Goal: Task Accomplishment & Management: Manage account settings

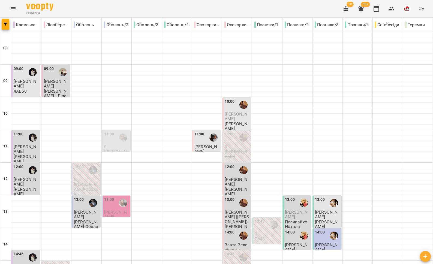
click at [12, 8] on icon "Menu" at bounding box center [13, 8] width 7 height 7
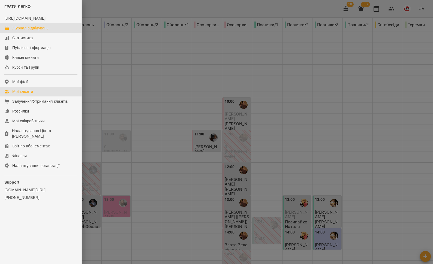
click at [16, 94] on div "Мої клієнти" at bounding box center [22, 91] width 21 height 5
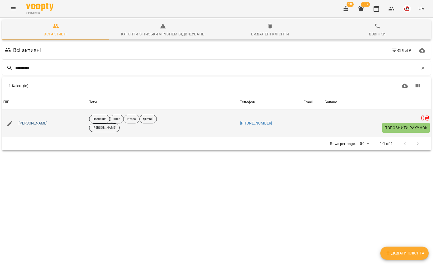
type input "**********"
click at [29, 125] on link "[PERSON_NAME]" at bounding box center [33, 123] width 29 height 5
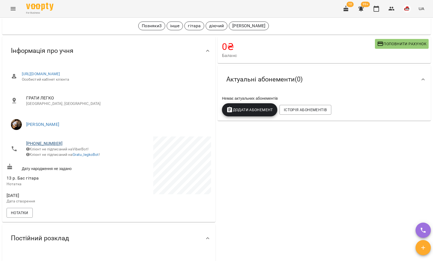
scroll to position [19, 0]
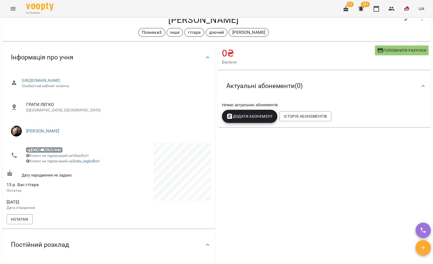
click at [47, 152] on link "[PHONE_NUMBER]" at bounding box center [44, 150] width 36 height 5
click at [62, 167] on link at bounding box center [72, 170] width 29 height 11
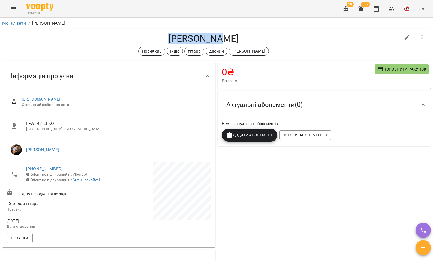
drag, startPoint x: 225, startPoint y: 38, endPoint x: 179, endPoint y: 38, distance: 45.8
click at [179, 38] on h4 "[PERSON_NAME]" at bounding box center [204, 38] width 394 height 11
copy h4 "[PERSON_NAME]"
click at [16, 10] on button "Menu" at bounding box center [13, 8] width 13 height 13
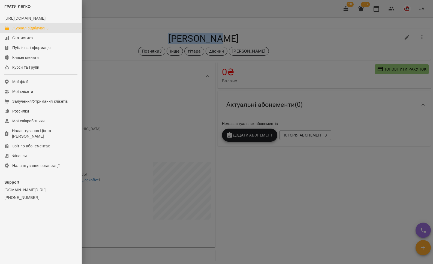
click at [22, 31] on div "Журнал відвідувань" at bounding box center [30, 27] width 36 height 5
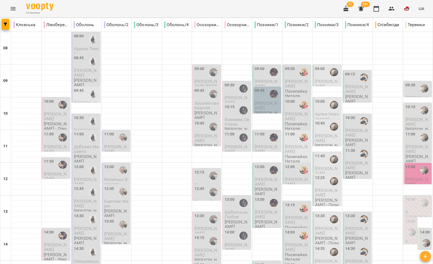
scroll to position [163, 0]
type input "**********"
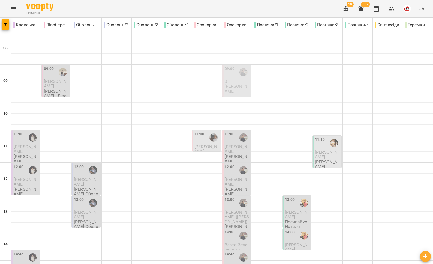
scroll to position [0, 0]
click at [233, 77] on div "09:00" at bounding box center [230, 72] width 10 height 13
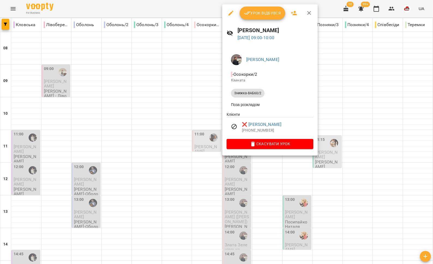
click at [209, 89] on div at bounding box center [216, 132] width 433 height 264
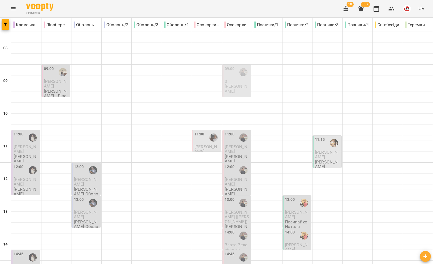
click at [13, 5] on button "Menu" at bounding box center [13, 8] width 13 height 13
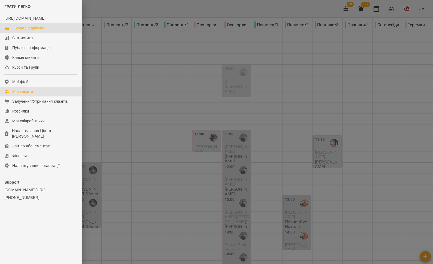
click at [20, 94] on div "Мої клієнти" at bounding box center [22, 91] width 21 height 5
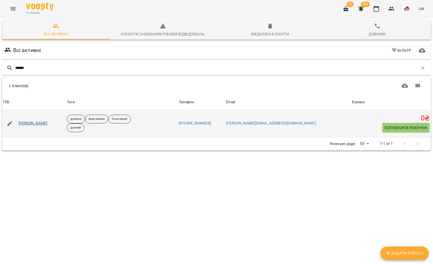
type input "******"
click at [26, 124] on link "[PERSON_NAME]" at bounding box center [33, 123] width 29 height 5
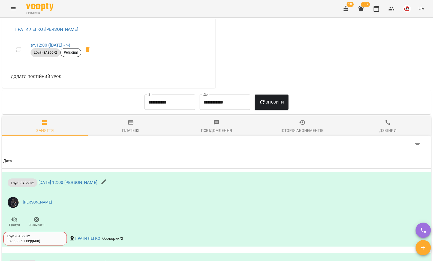
click at [130, 117] on button "Платежі" at bounding box center [131, 127] width 86 height 20
